Goal: Information Seeking & Learning: Learn about a topic

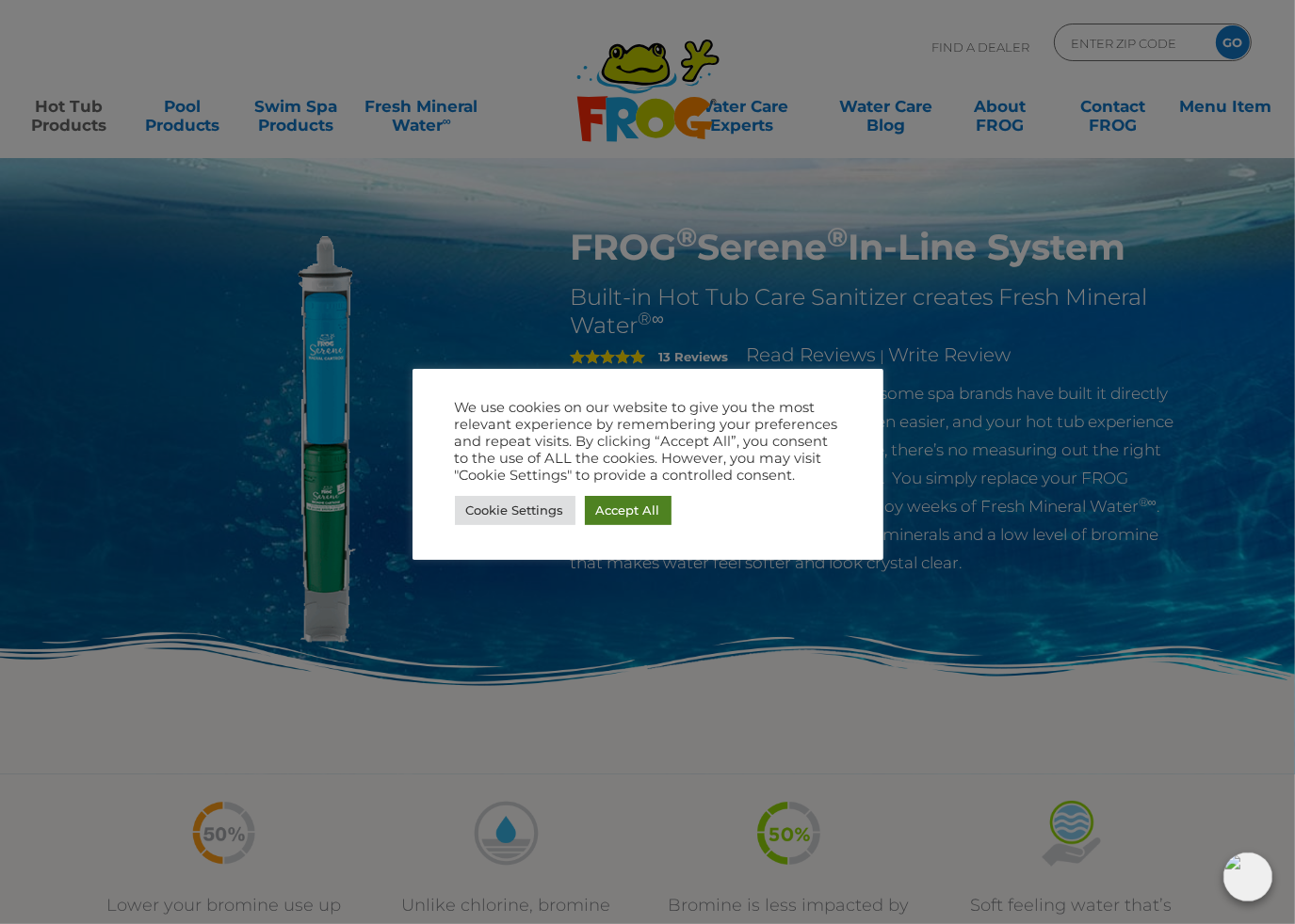
click at [604, 506] on link "Accept All" at bounding box center [627, 510] width 86 height 29
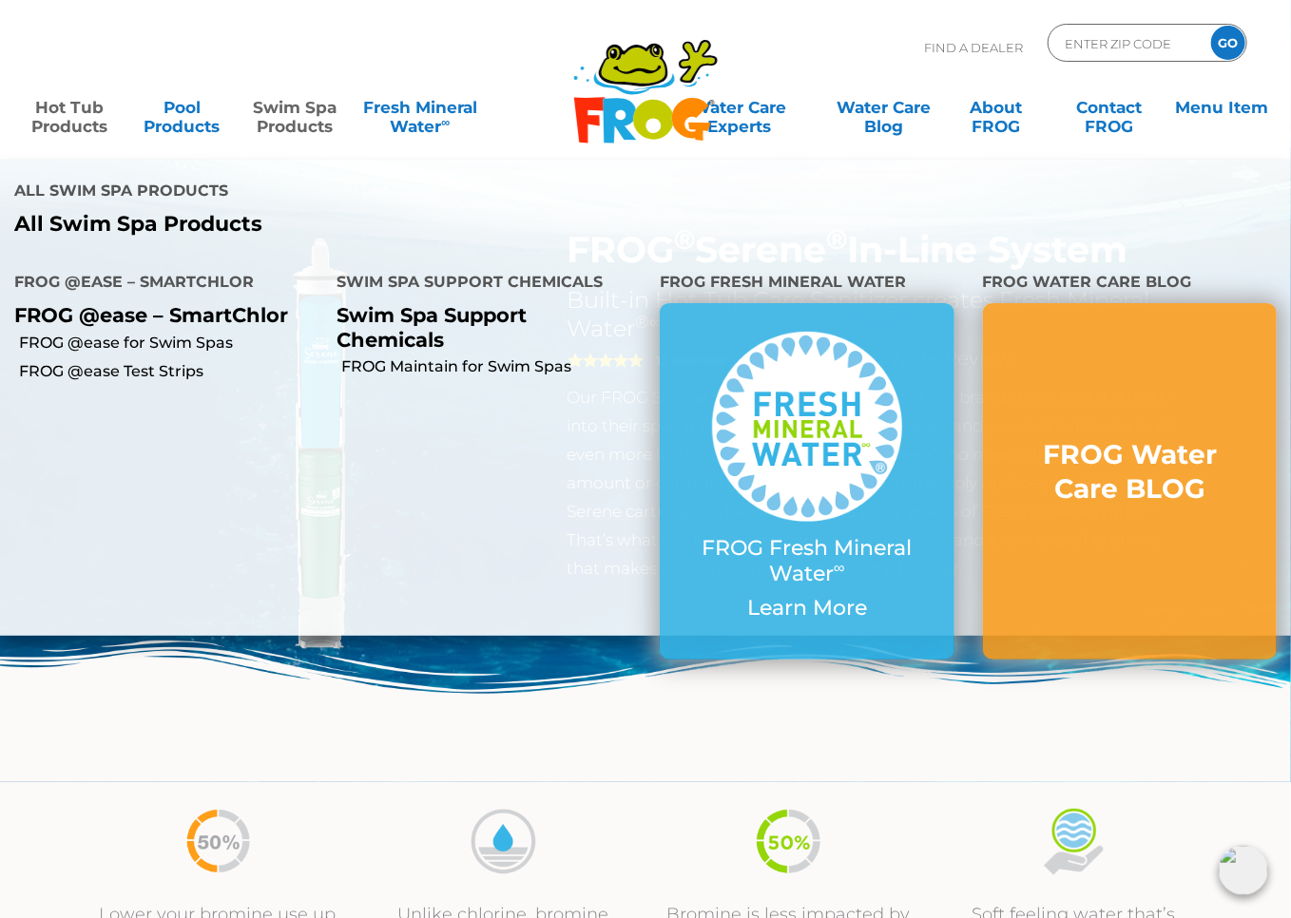
click at [282, 123] on link "Swim Spa Products" at bounding box center [294, 107] width 100 height 38
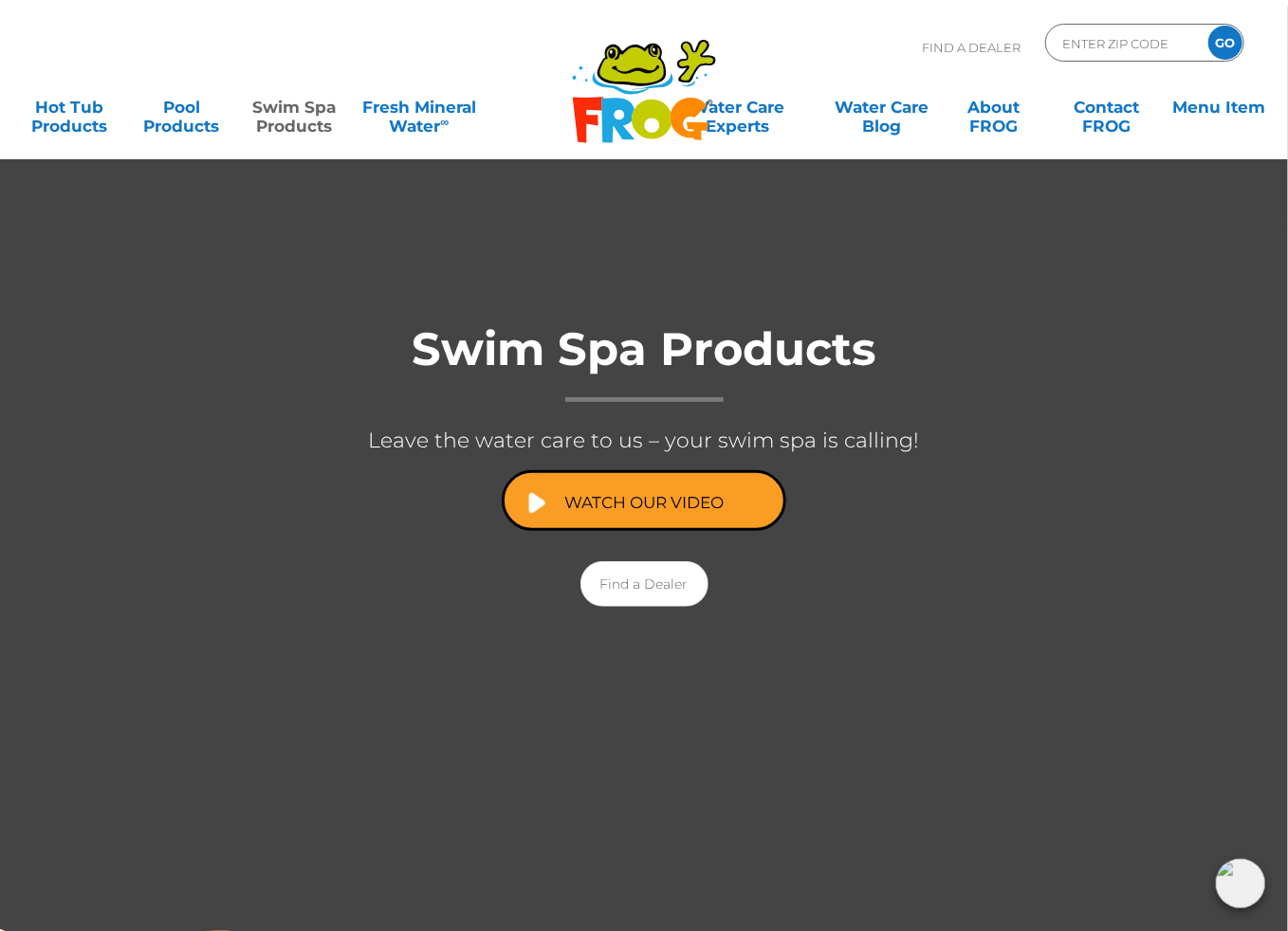
scroll to position [130, 0]
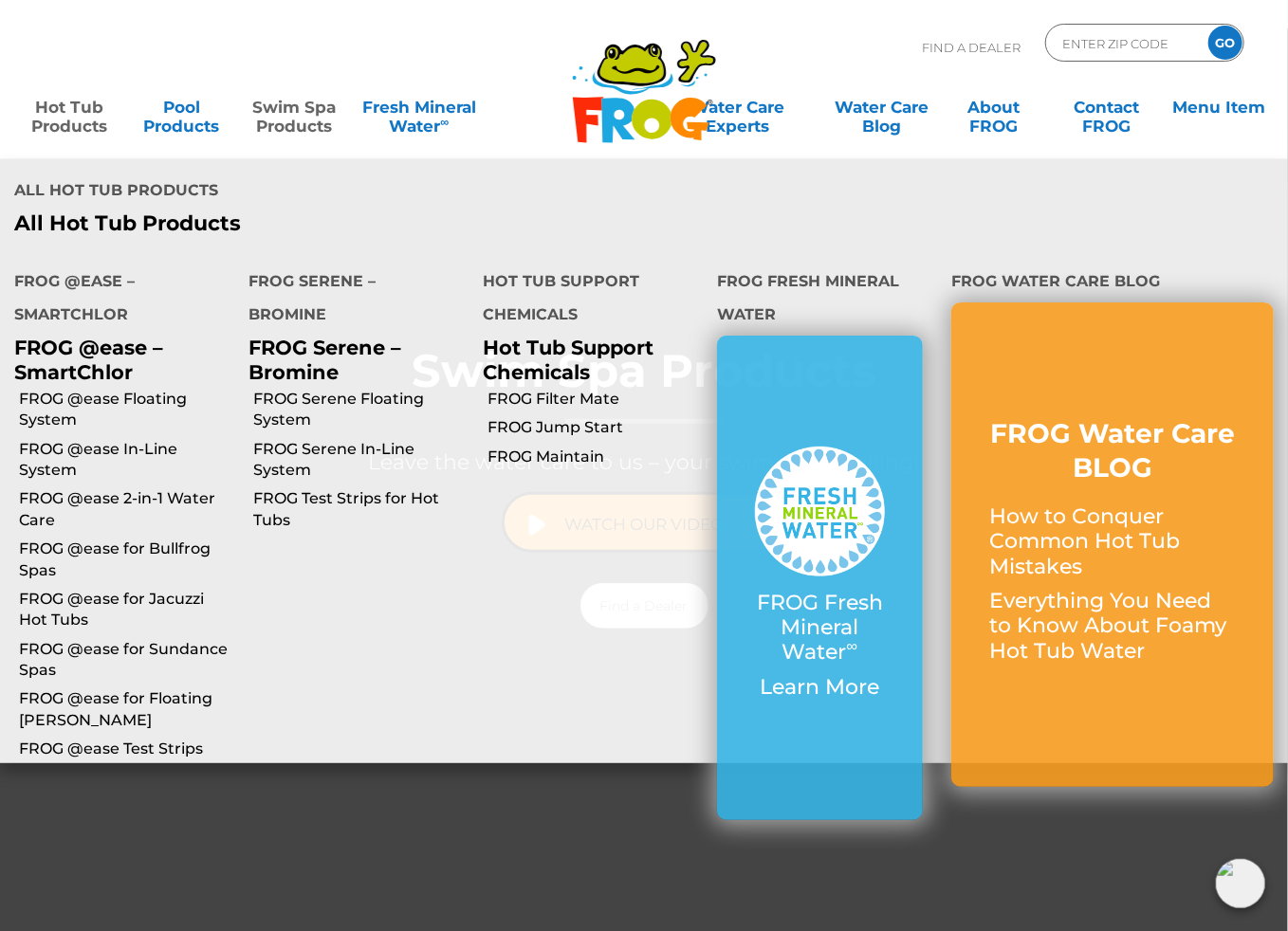
click at [172, 215] on p "All Hot Tub Products" at bounding box center [321, 224] width 616 height 25
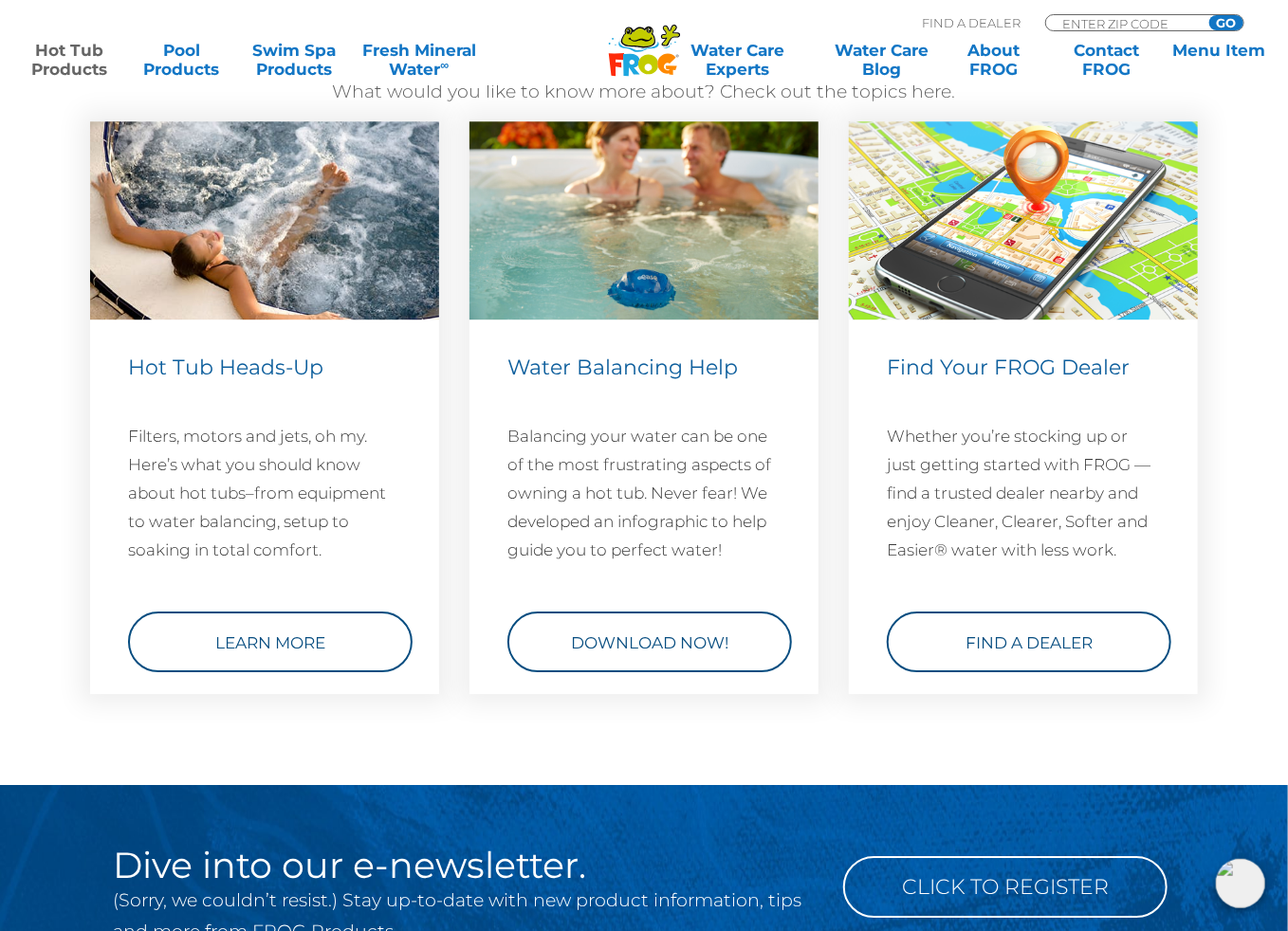
scroll to position [5596, 0]
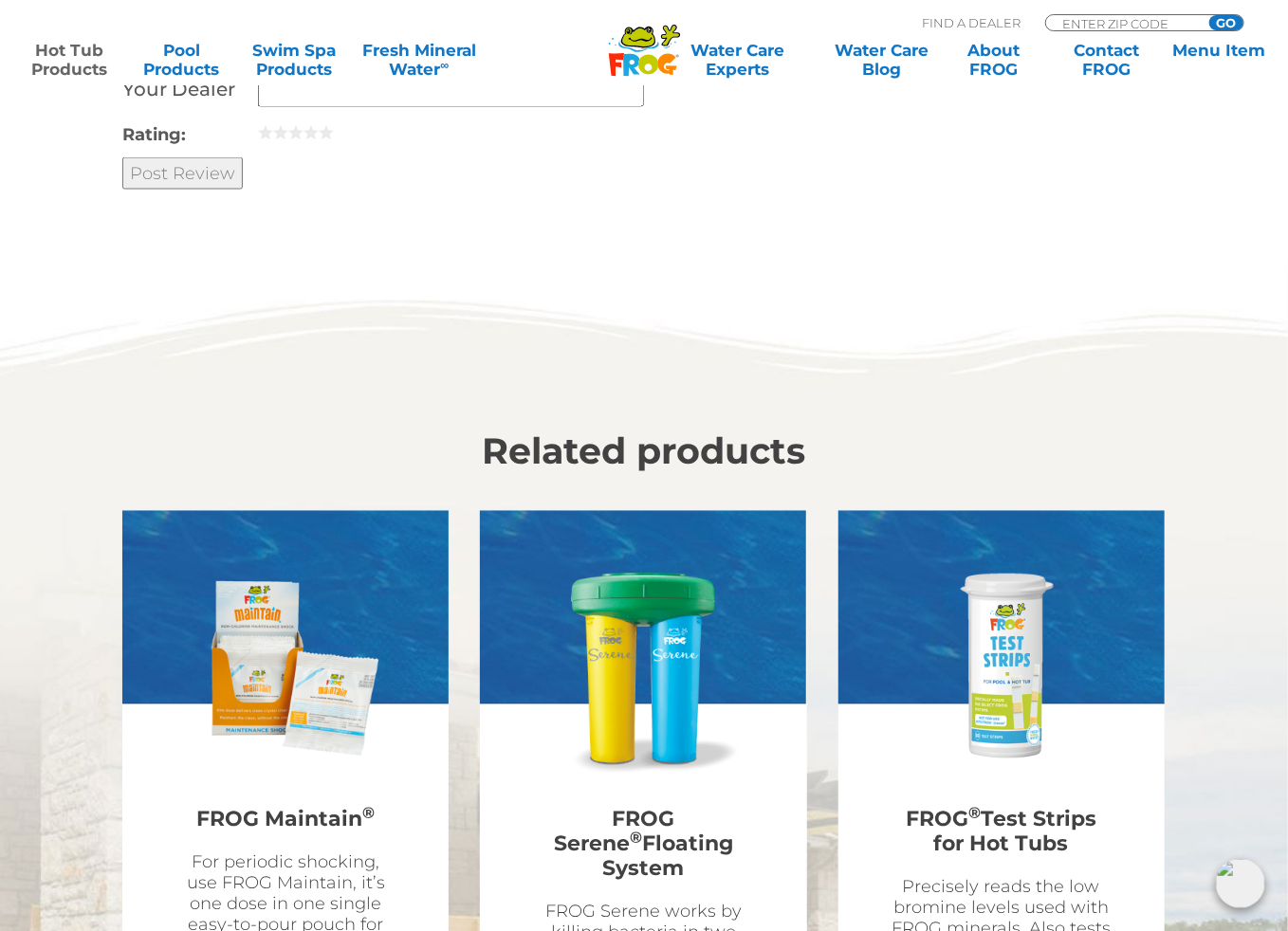
scroll to position [4639, 0]
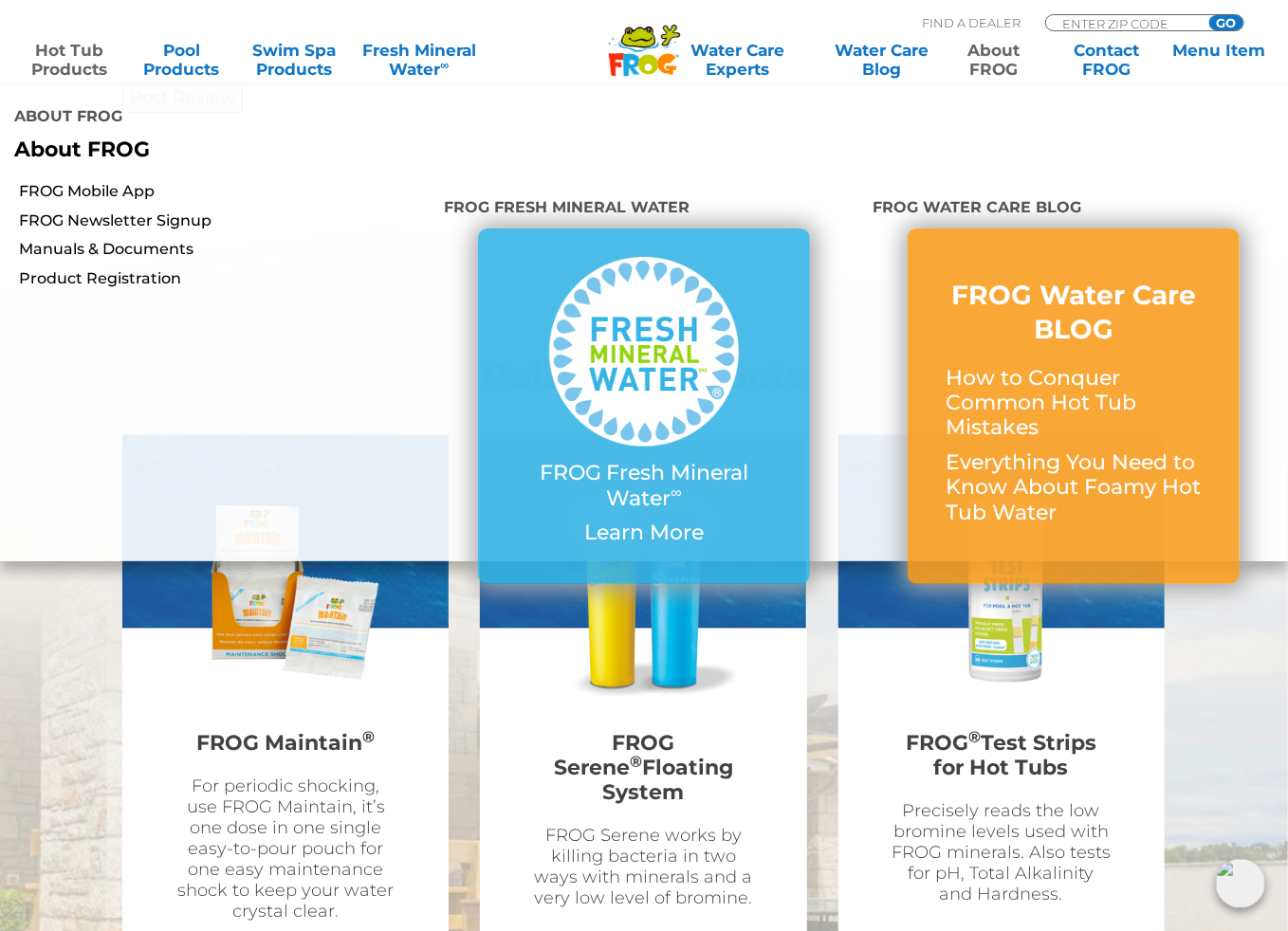
click at [981, 60] on link "About FROG" at bounding box center [994, 60] width 100 height 38
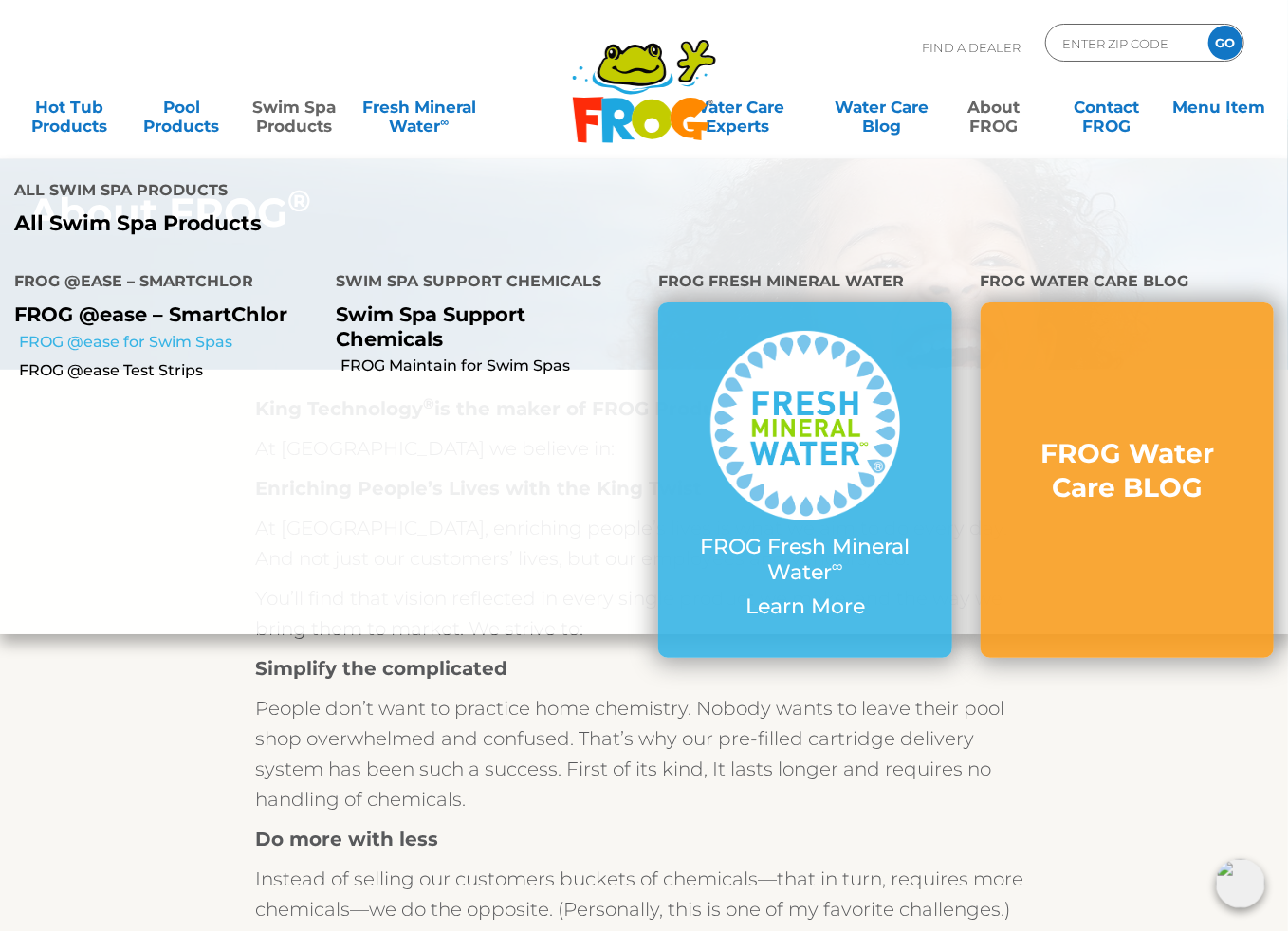
click at [186, 339] on link "FROG @ease for Swim Spas" at bounding box center [171, 342] width 303 height 21
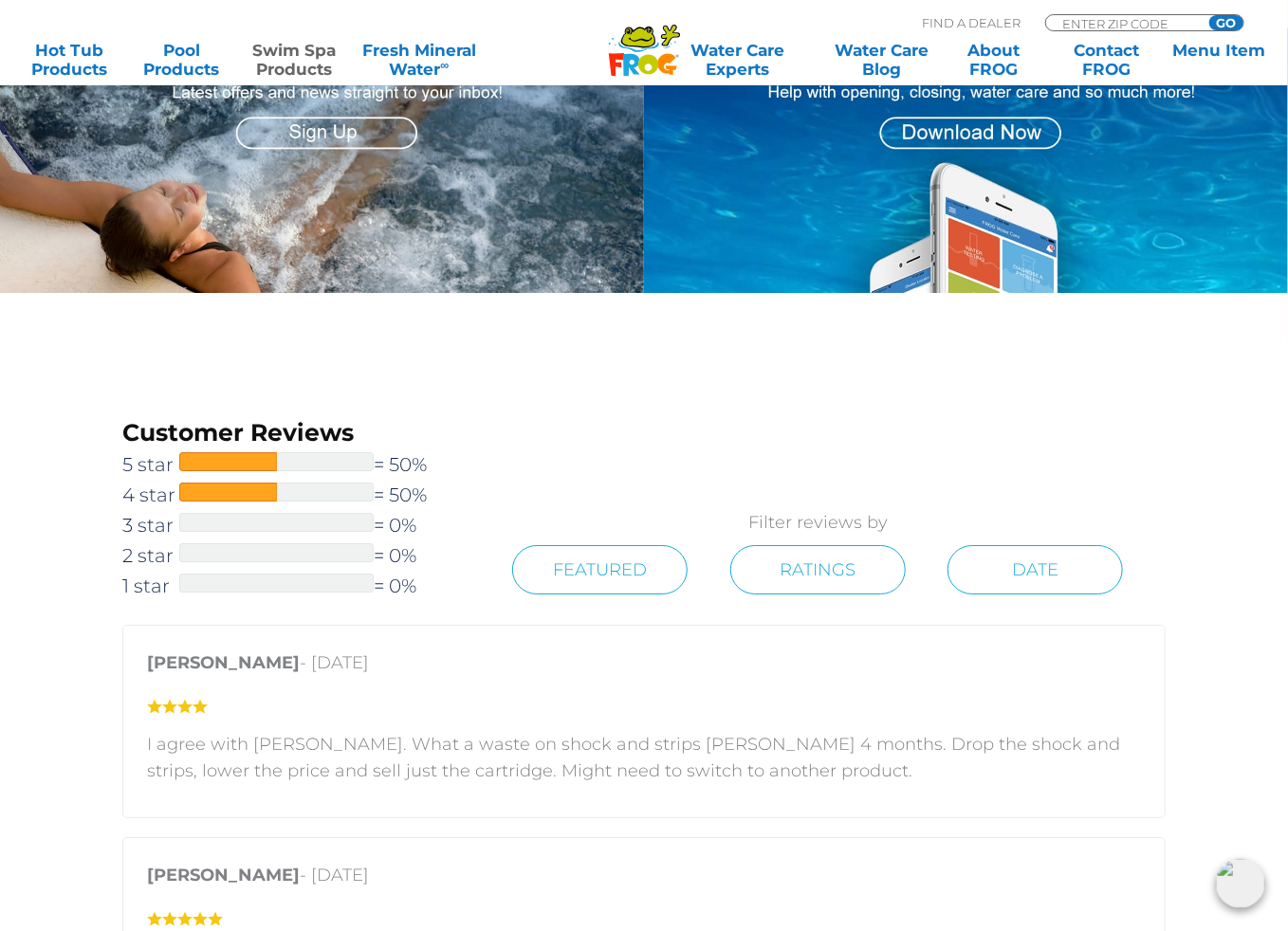
scroll to position [2972, 0]
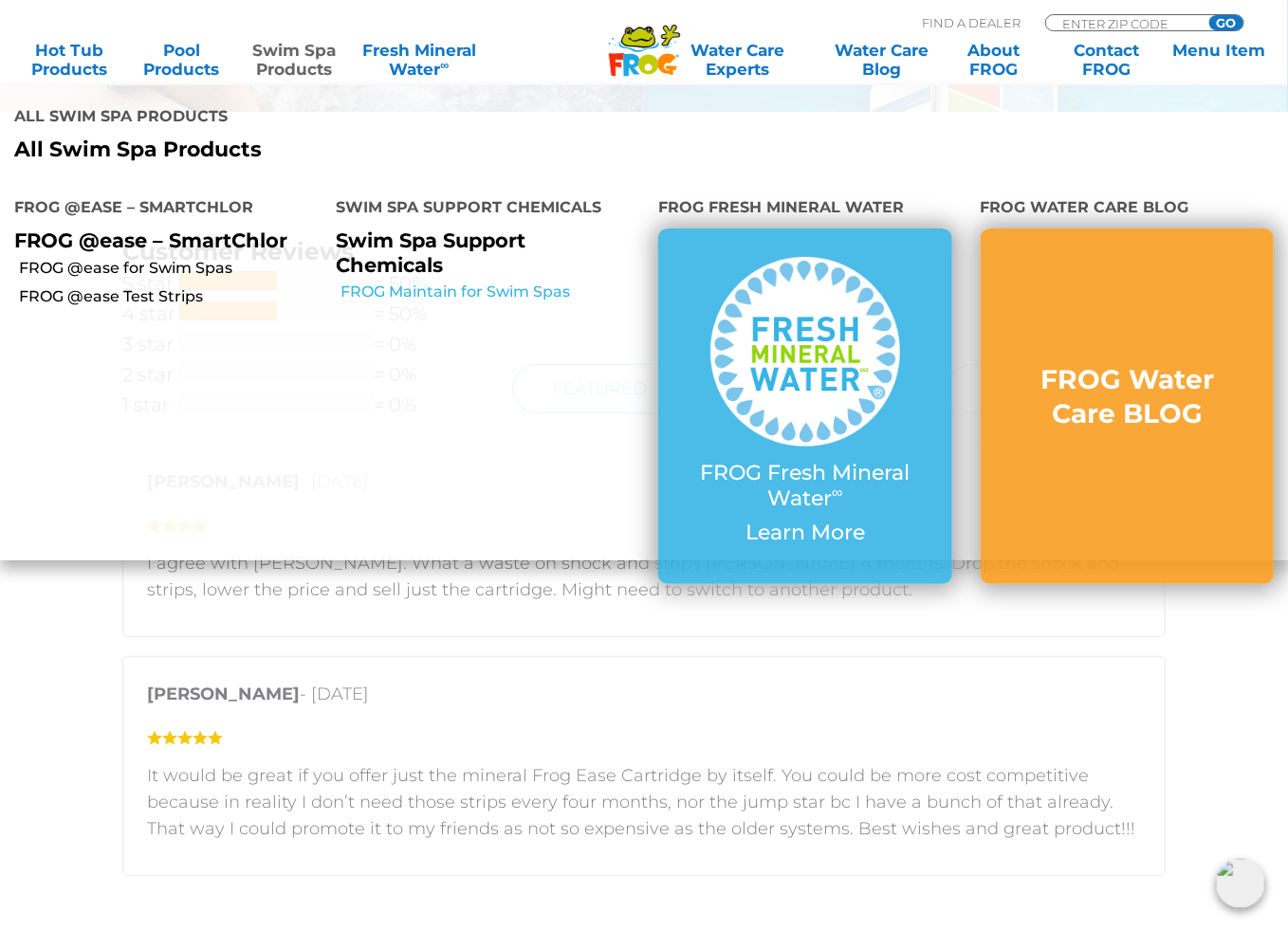
click at [408, 293] on link "FROG Maintain for Swim Spas" at bounding box center [493, 291] width 303 height 21
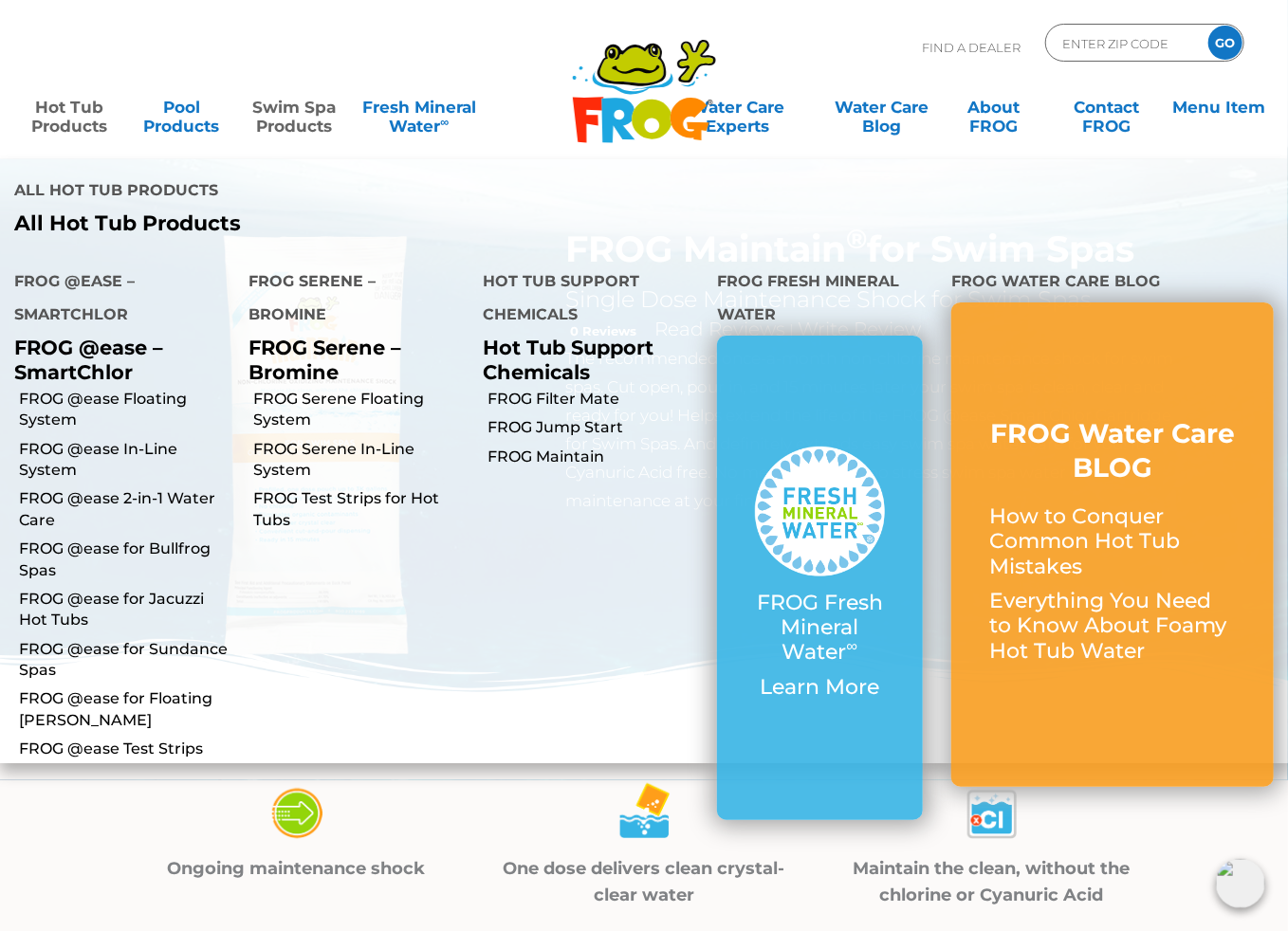
click at [88, 112] on link "Hot Tub Products" at bounding box center [69, 107] width 100 height 38
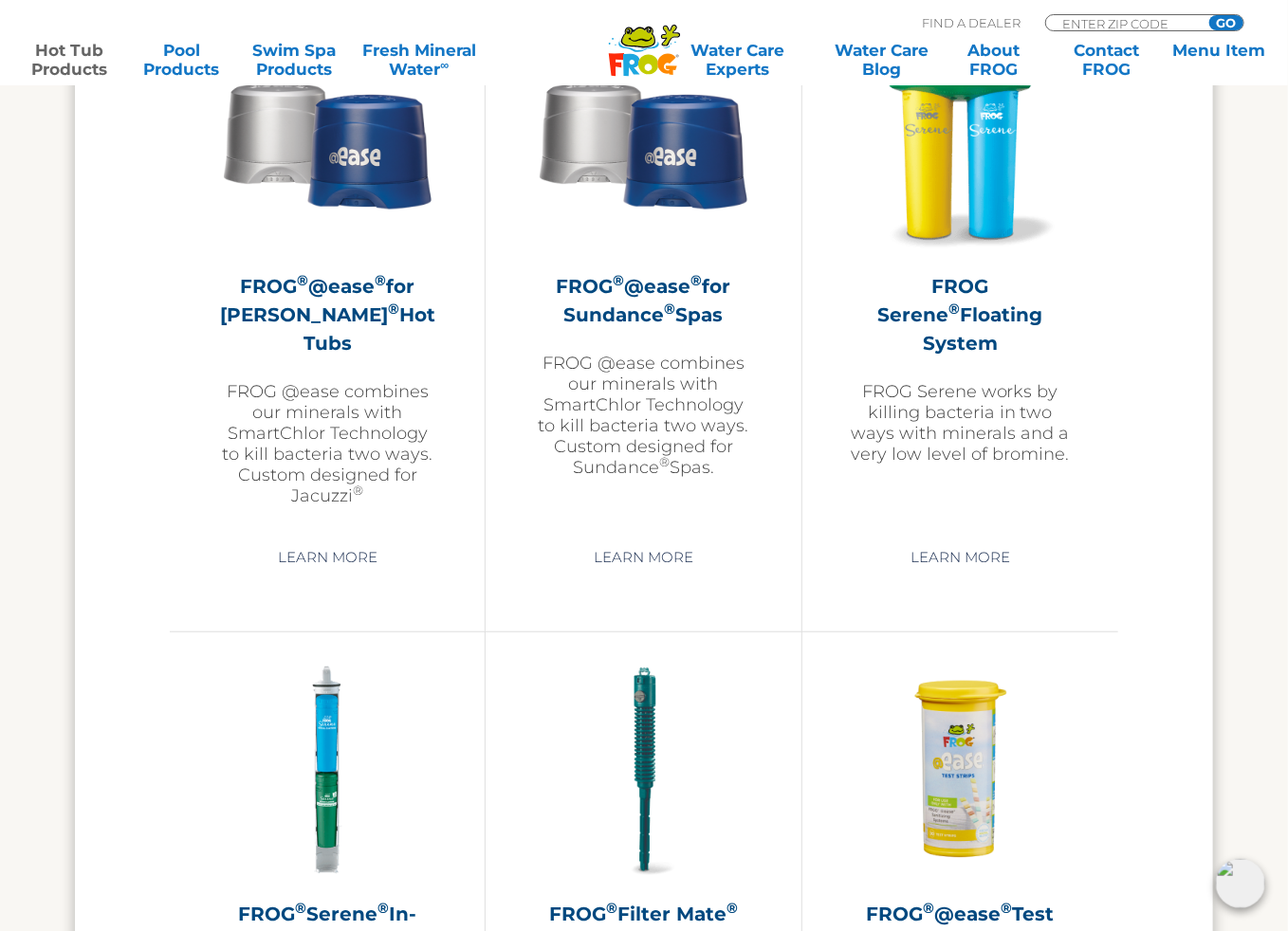
scroll to position [3540, 0]
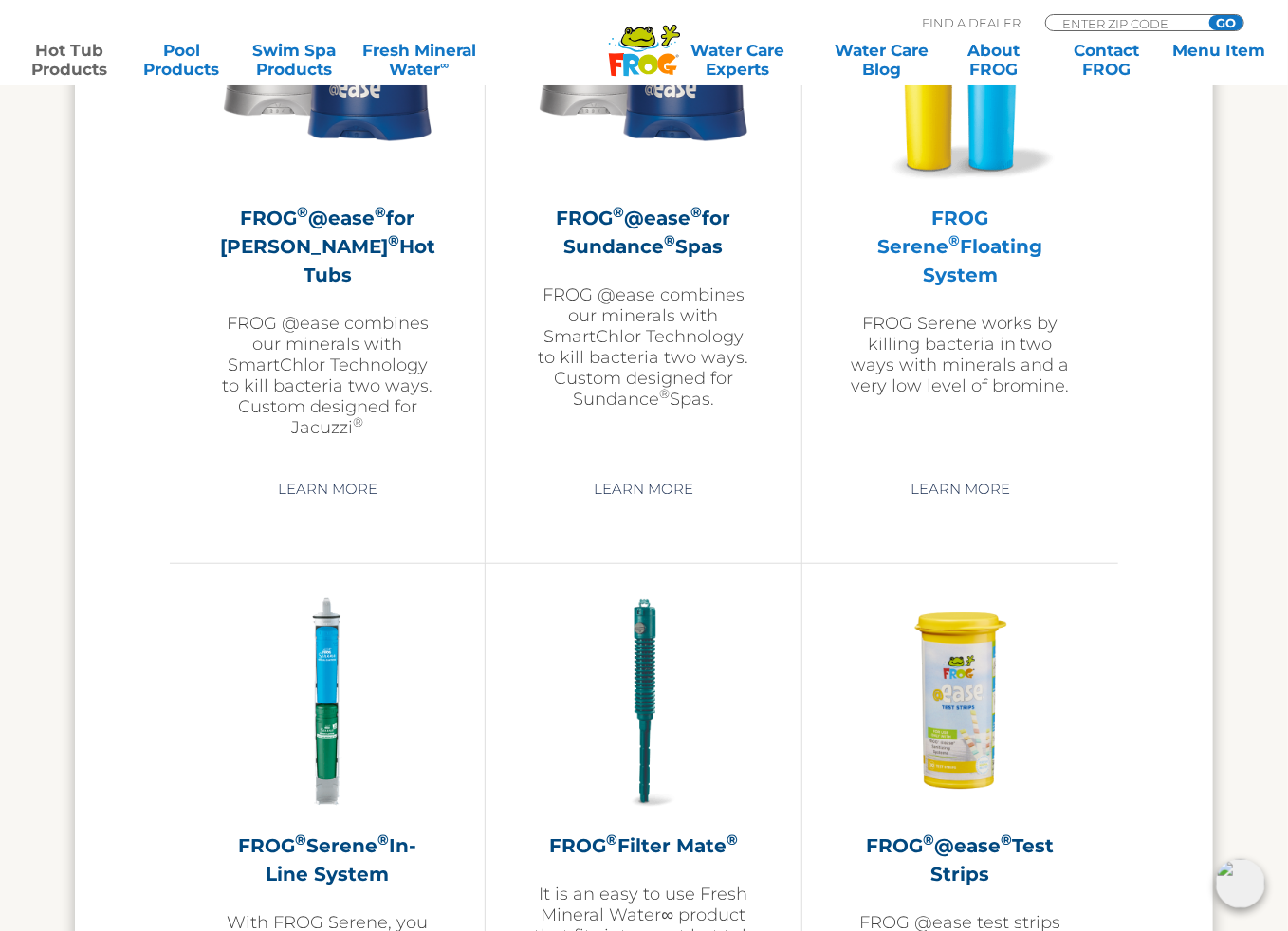
click at [987, 208] on h2 "FROG Serene ® Floating System" at bounding box center [960, 246] width 220 height 86
